Goal: Navigation & Orientation: Find specific page/section

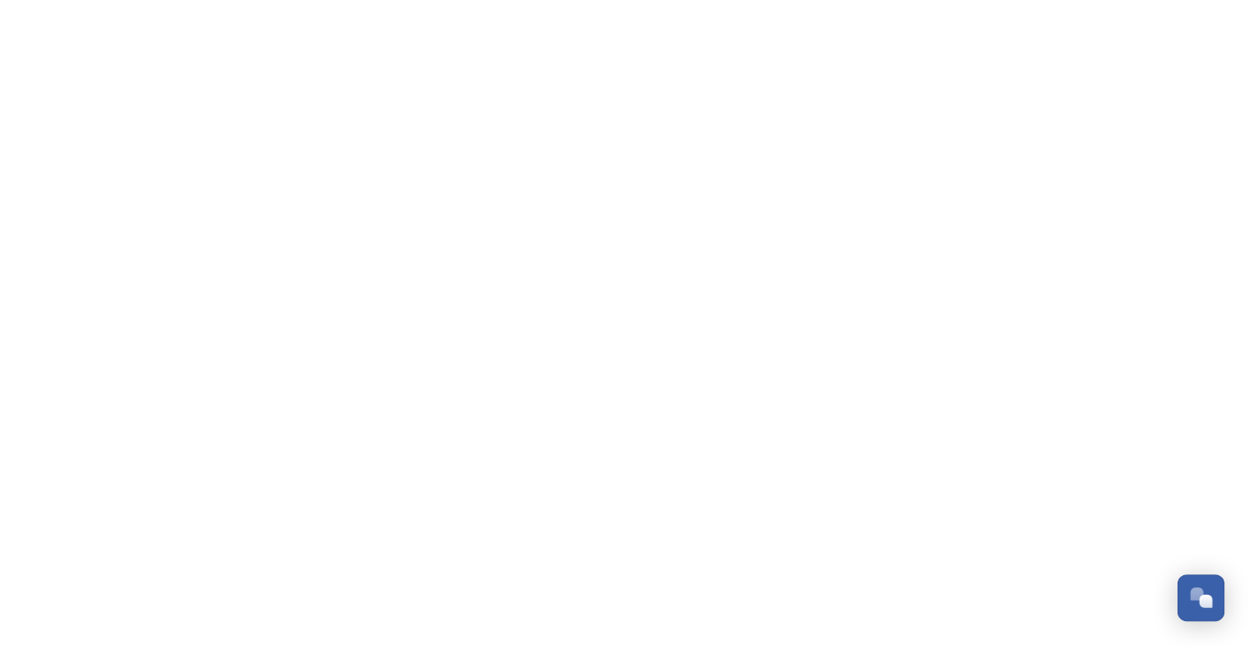
scroll to position [3097, 0]
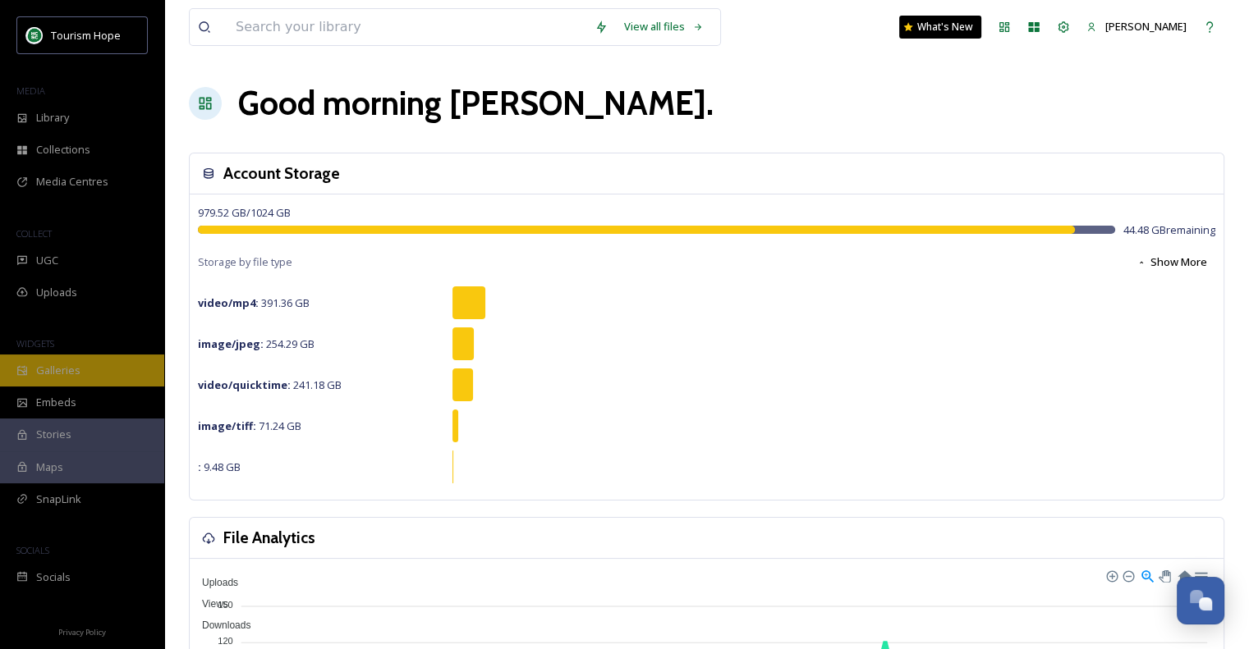
click at [54, 369] on span "Galleries" at bounding box center [58, 371] width 44 height 16
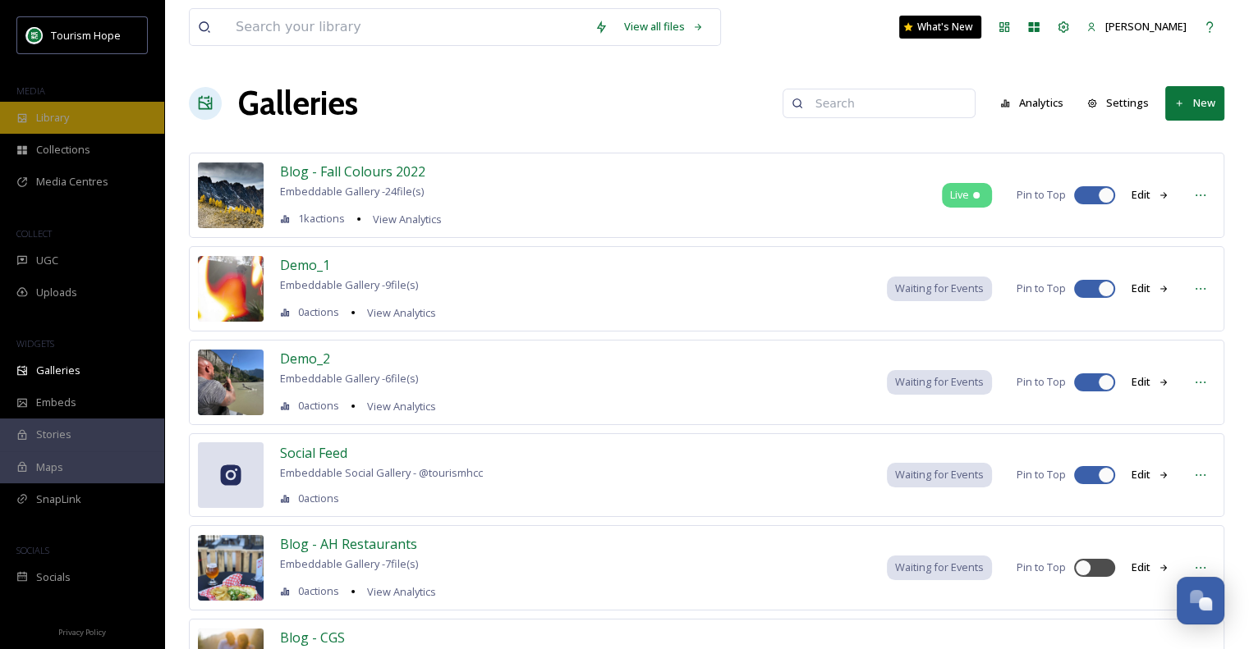
click at [50, 125] on span "Library" at bounding box center [52, 118] width 33 height 16
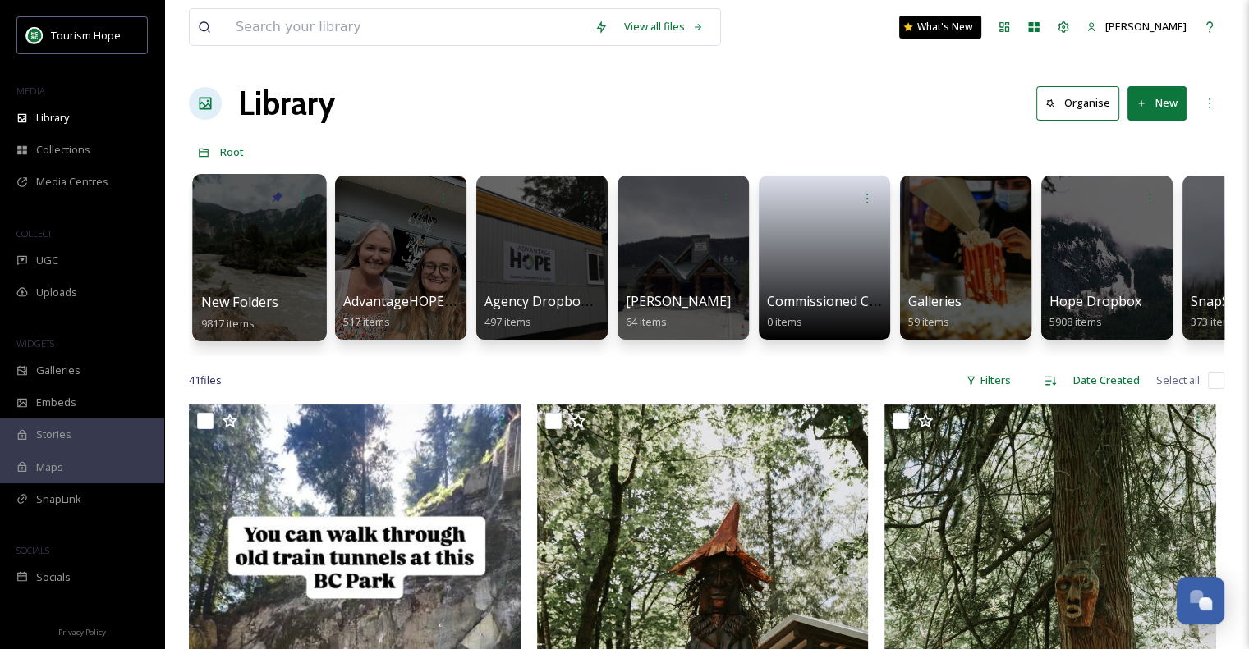
click at [264, 265] on div at bounding box center [259, 257] width 134 height 167
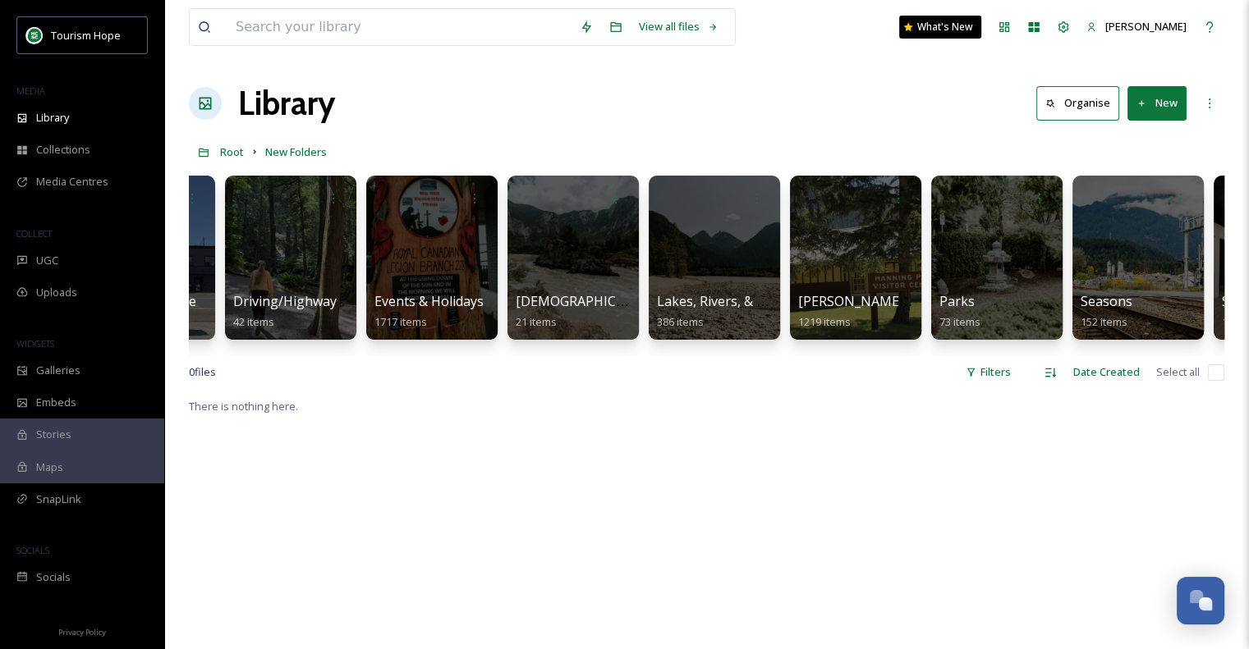
scroll to position [0, 1117]
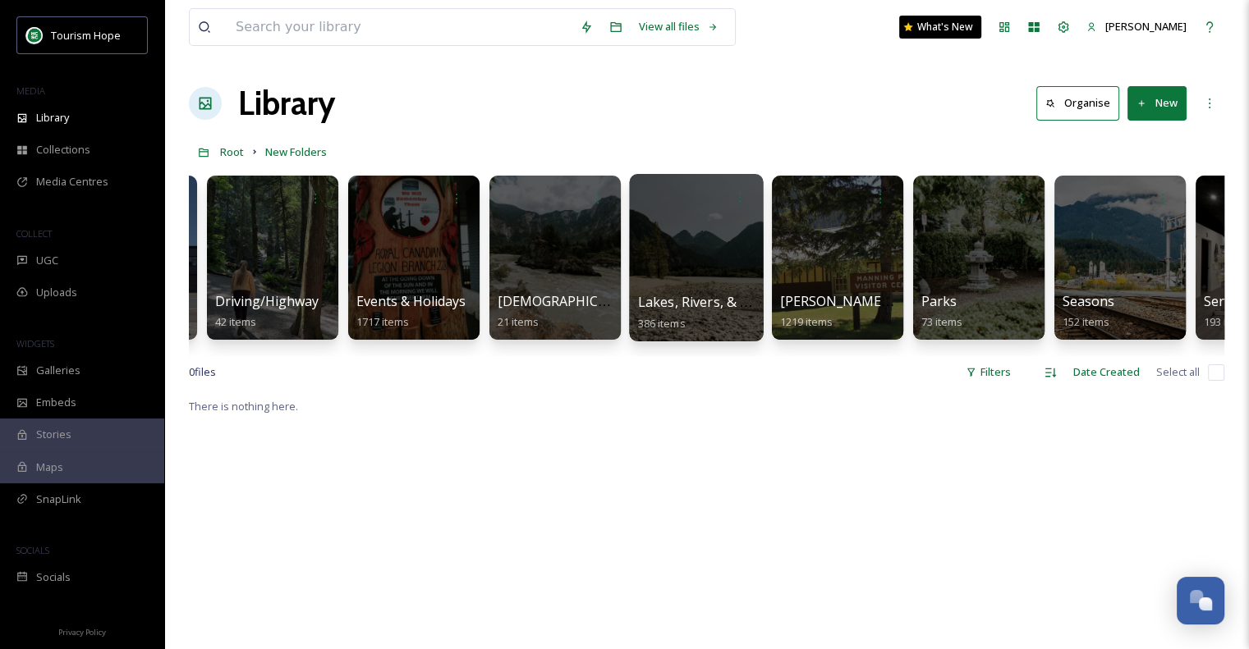
click at [690, 233] on div at bounding box center [696, 257] width 134 height 167
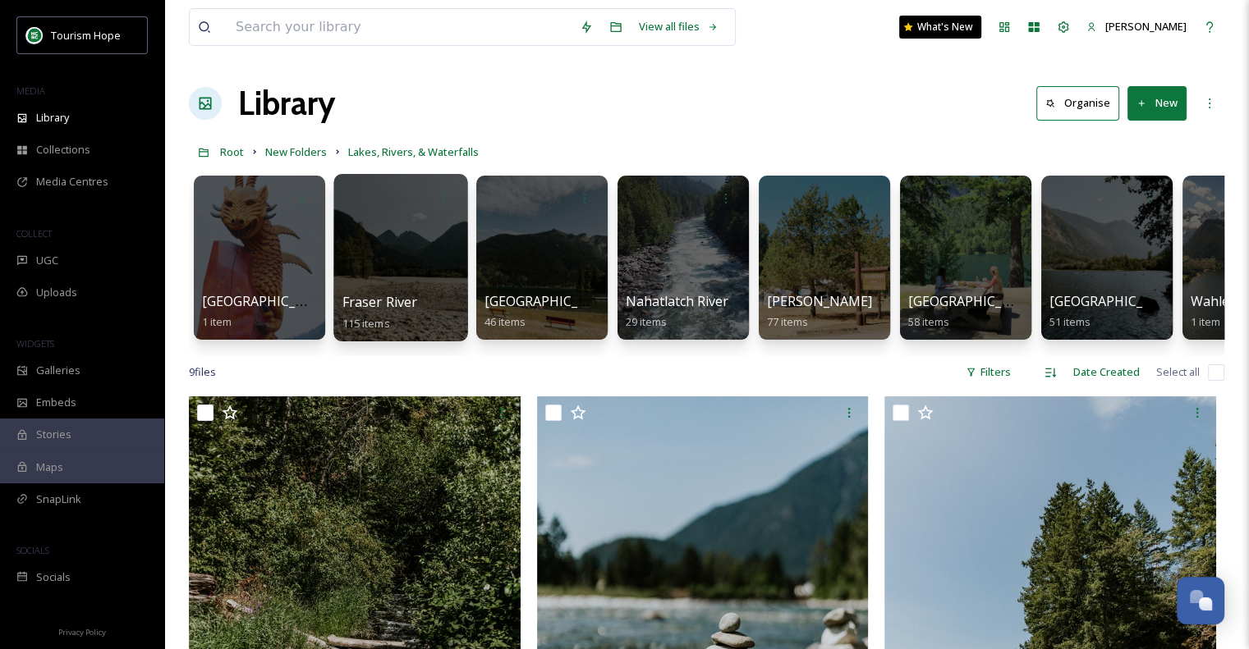
click at [411, 266] on div at bounding box center [400, 257] width 134 height 167
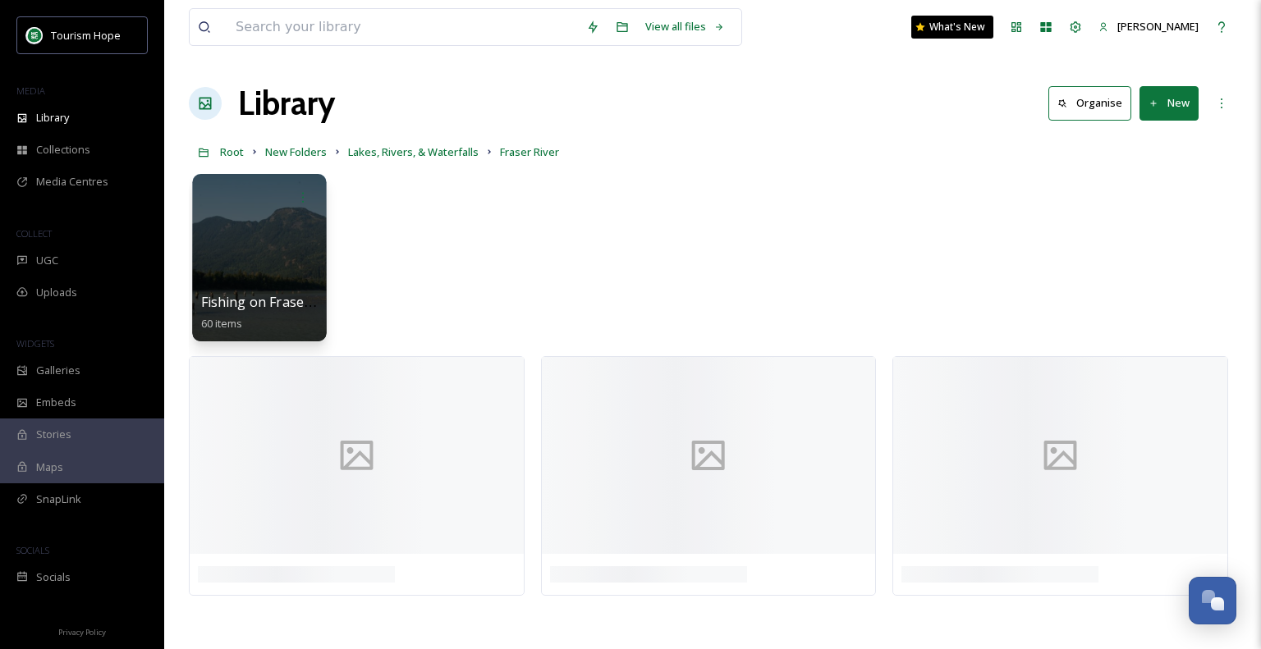
click at [250, 224] on div at bounding box center [259, 257] width 134 height 167
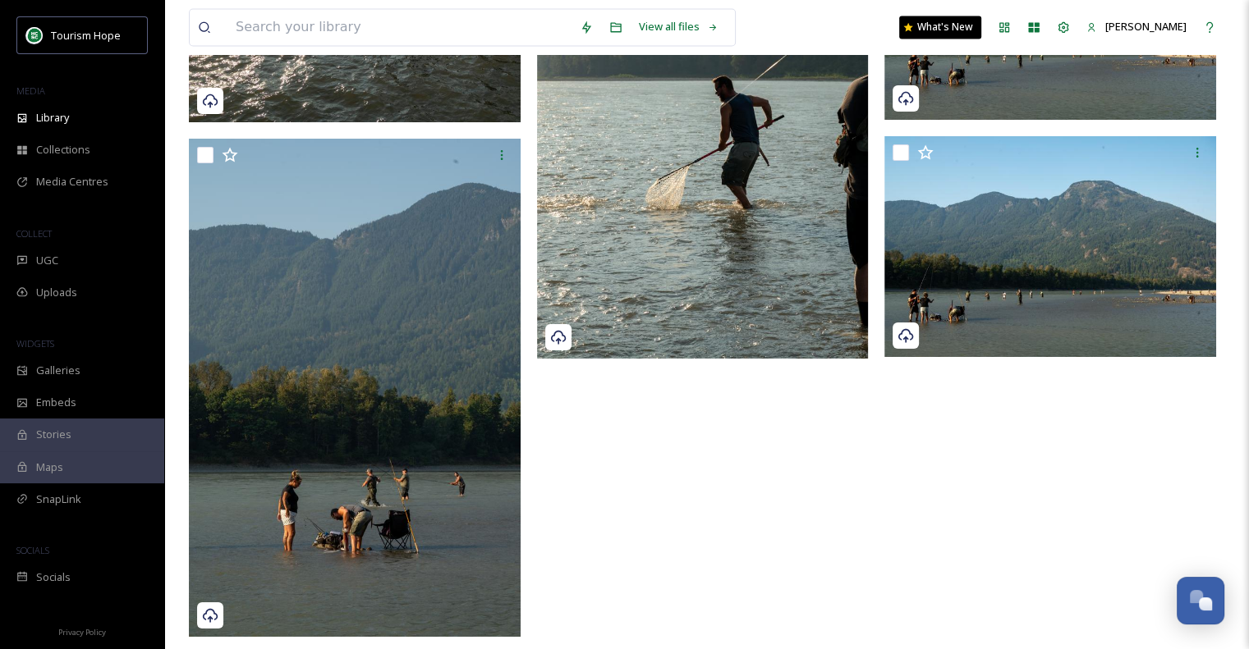
scroll to position [9074, 0]
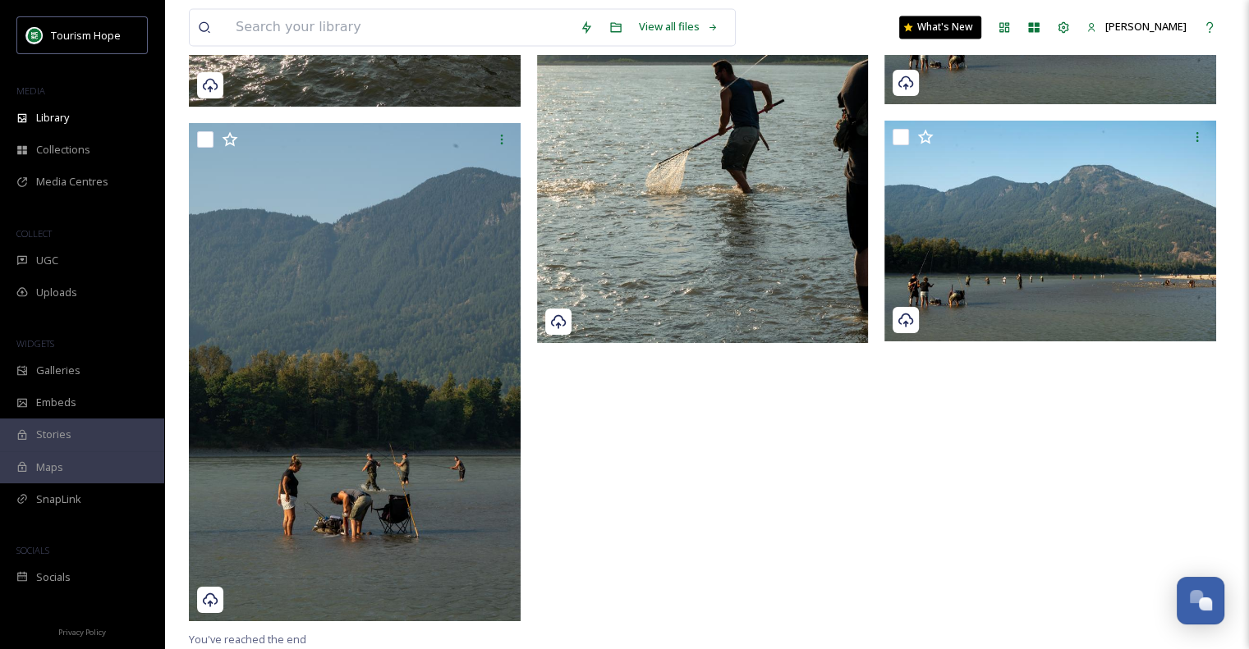
drag, startPoint x: 470, startPoint y: 7, endPoint x: 926, endPoint y: 567, distance: 721.9
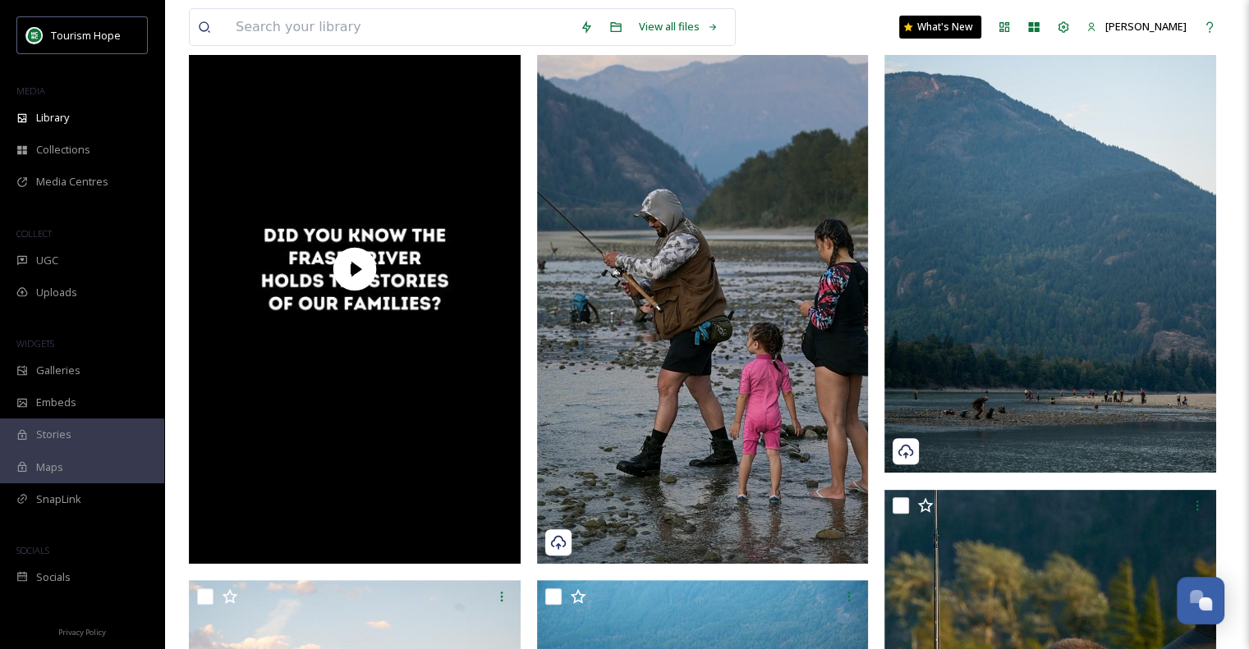
scroll to position [0, 0]
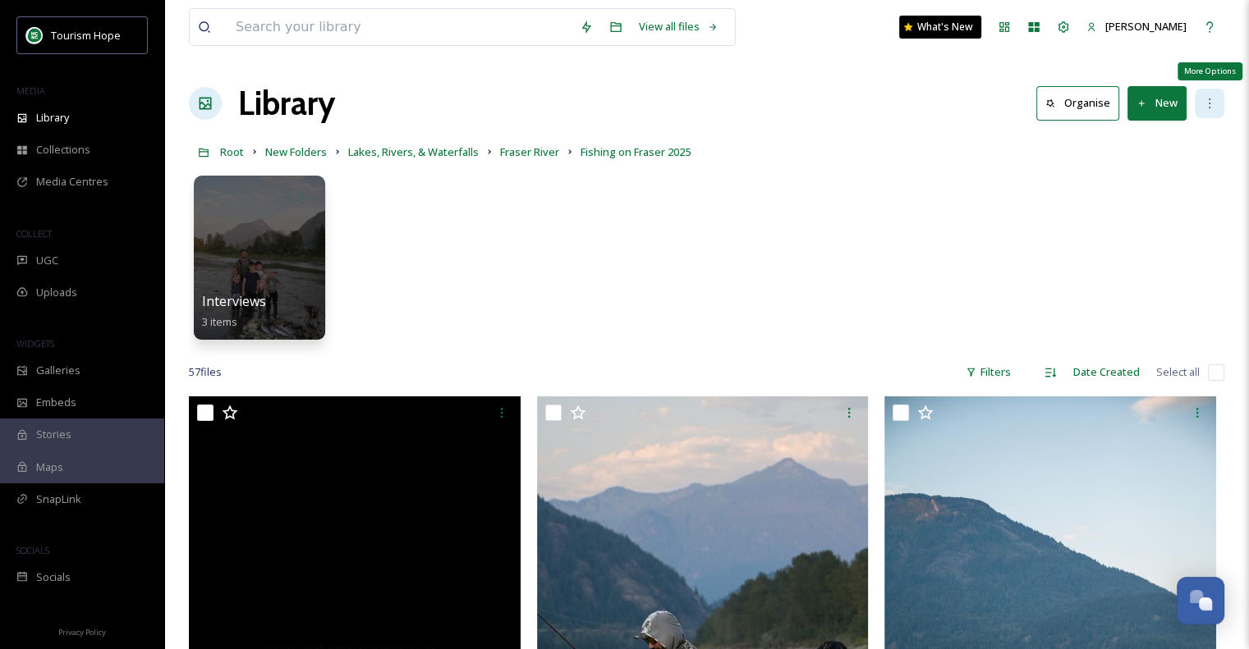
click at [1211, 95] on div "More Options" at bounding box center [1210, 104] width 30 height 30
click at [1043, 213] on div "Interviews 3 items" at bounding box center [706, 261] width 1035 height 189
click at [1208, 101] on icon at bounding box center [1209, 103] width 13 height 13
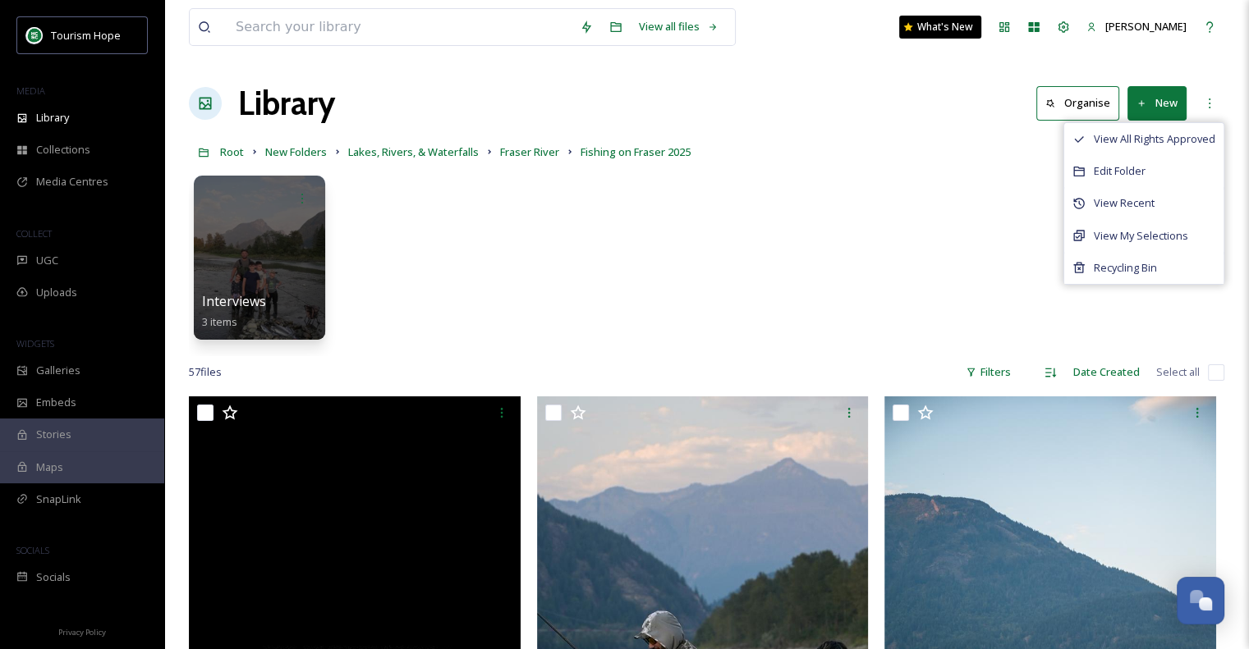
click at [889, 268] on div "Interviews 3 items" at bounding box center [706, 261] width 1035 height 189
